Goal: Check status

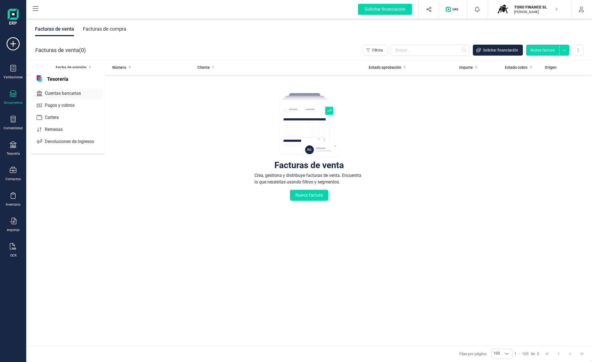
click at [63, 93] on span "Cuentas bancarias" at bounding box center [67, 93] width 48 height 7
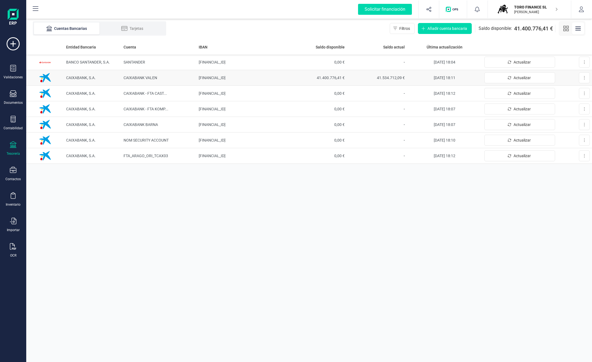
click at [324, 75] on span "41.400.776,41 €" at bounding box center [317, 77] width 56 height 5
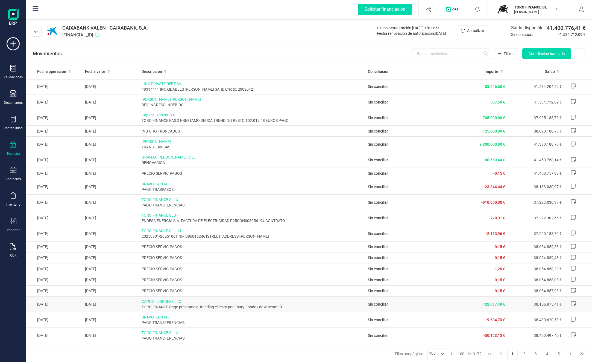
click at [216, 309] on span "TORO FINANCE Pago prestamo a Trending el resto por Ebury-Fondos de Amerant B" at bounding box center [253, 306] width 222 height 5
click at [379, 306] on span "Sin conciliar" at bounding box center [378, 304] width 20 height 4
click at [571, 306] on icon at bounding box center [573, 303] width 5 height 5
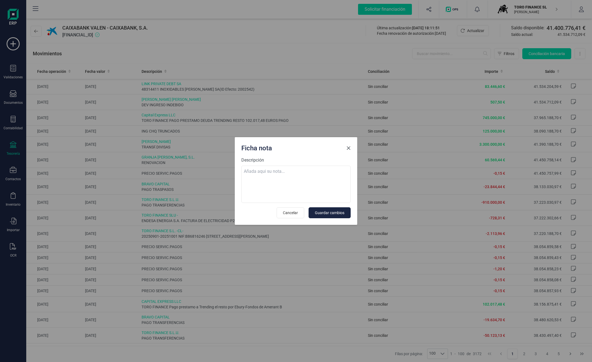
click at [349, 147] on span "Close" at bounding box center [348, 148] width 4 height 4
